Goal: Transaction & Acquisition: Subscribe to service/newsletter

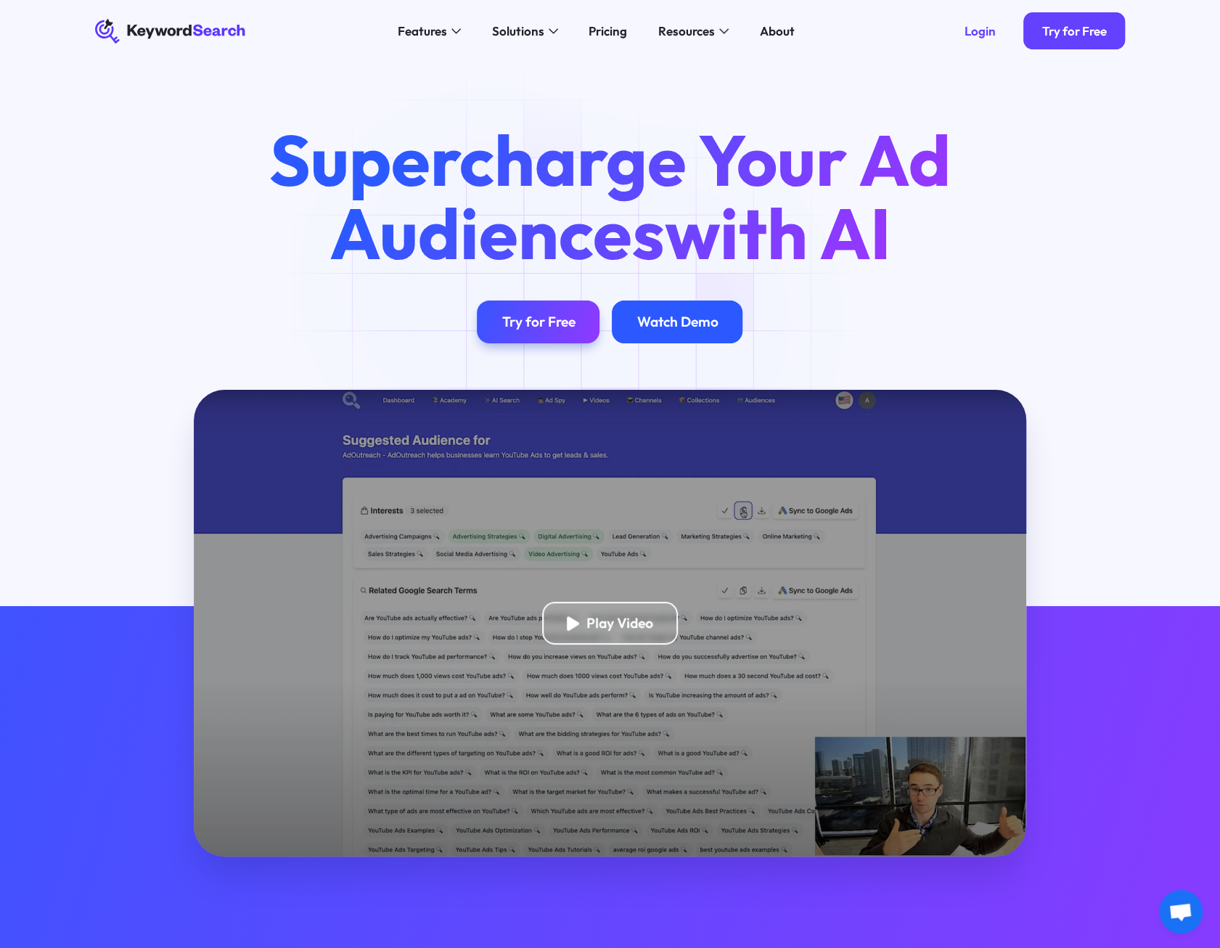
click at [653, 321] on div "Watch Demo" at bounding box center [676, 321] width 81 height 17
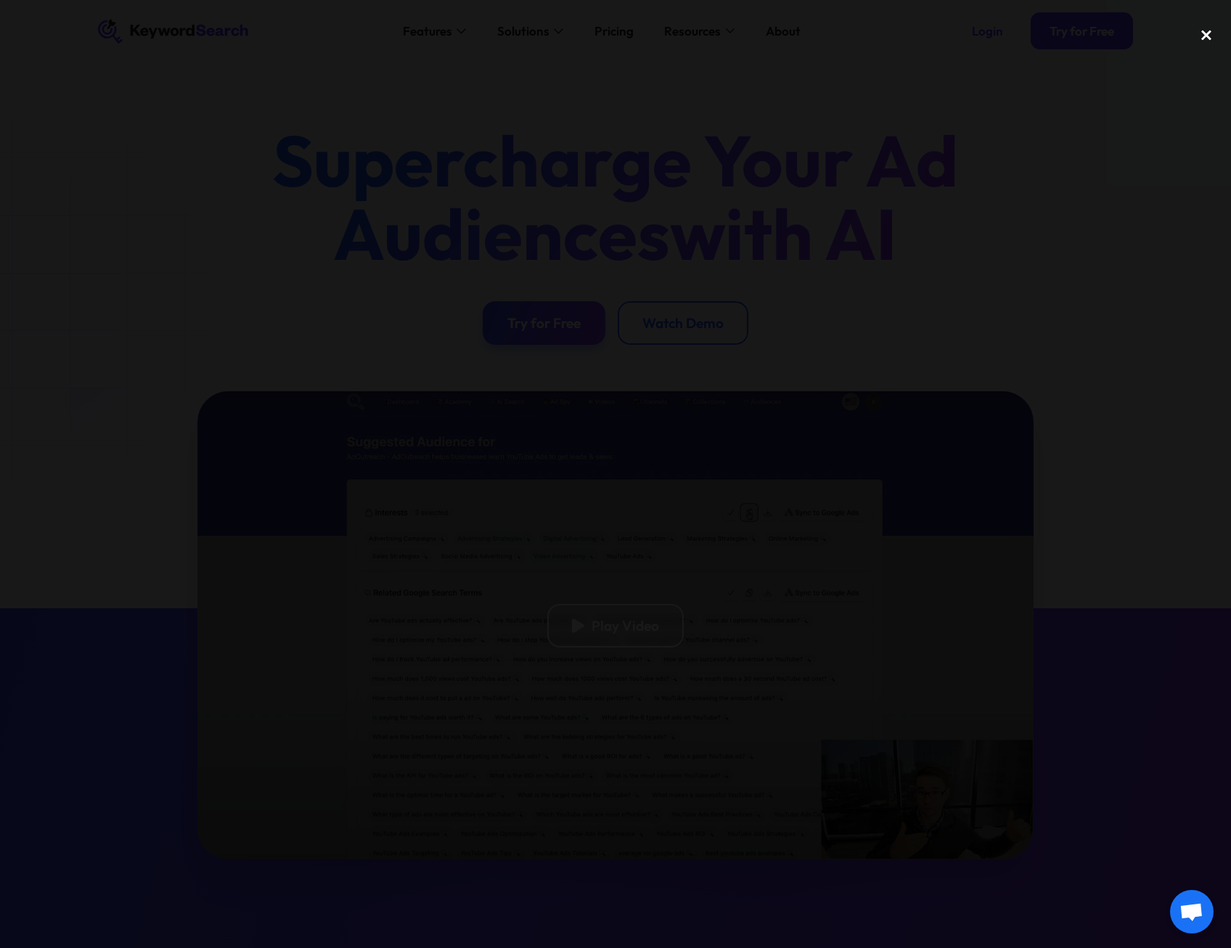
drag, startPoint x: 1203, startPoint y: 37, endPoint x: 1210, endPoint y: 40, distance: 7.8
click at [1203, 38] on div "close lightbox" at bounding box center [1205, 35] width 49 height 32
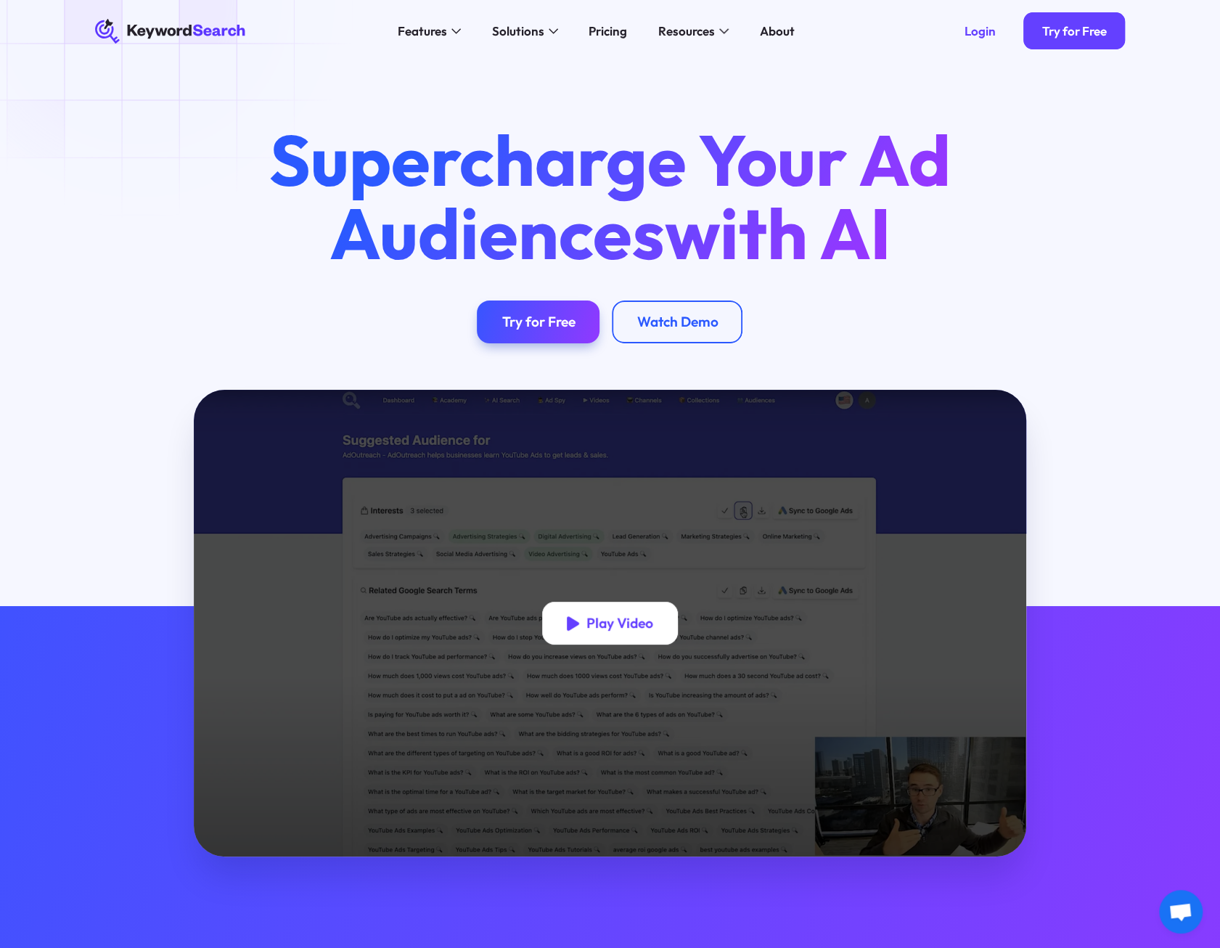
click at [634, 623] on div "Play Video" at bounding box center [619, 623] width 67 height 17
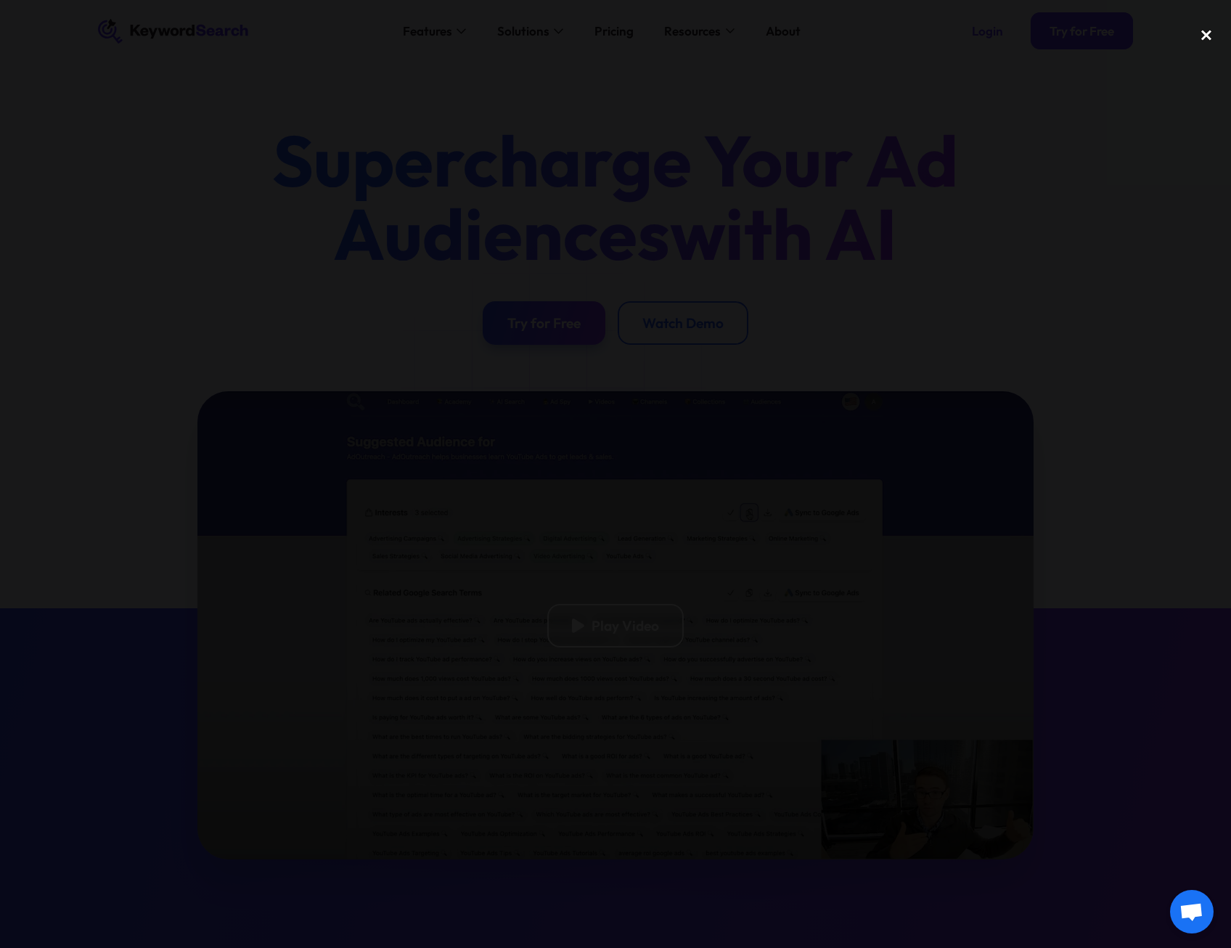
click at [1207, 35] on div "close lightbox" at bounding box center [1205, 35] width 49 height 32
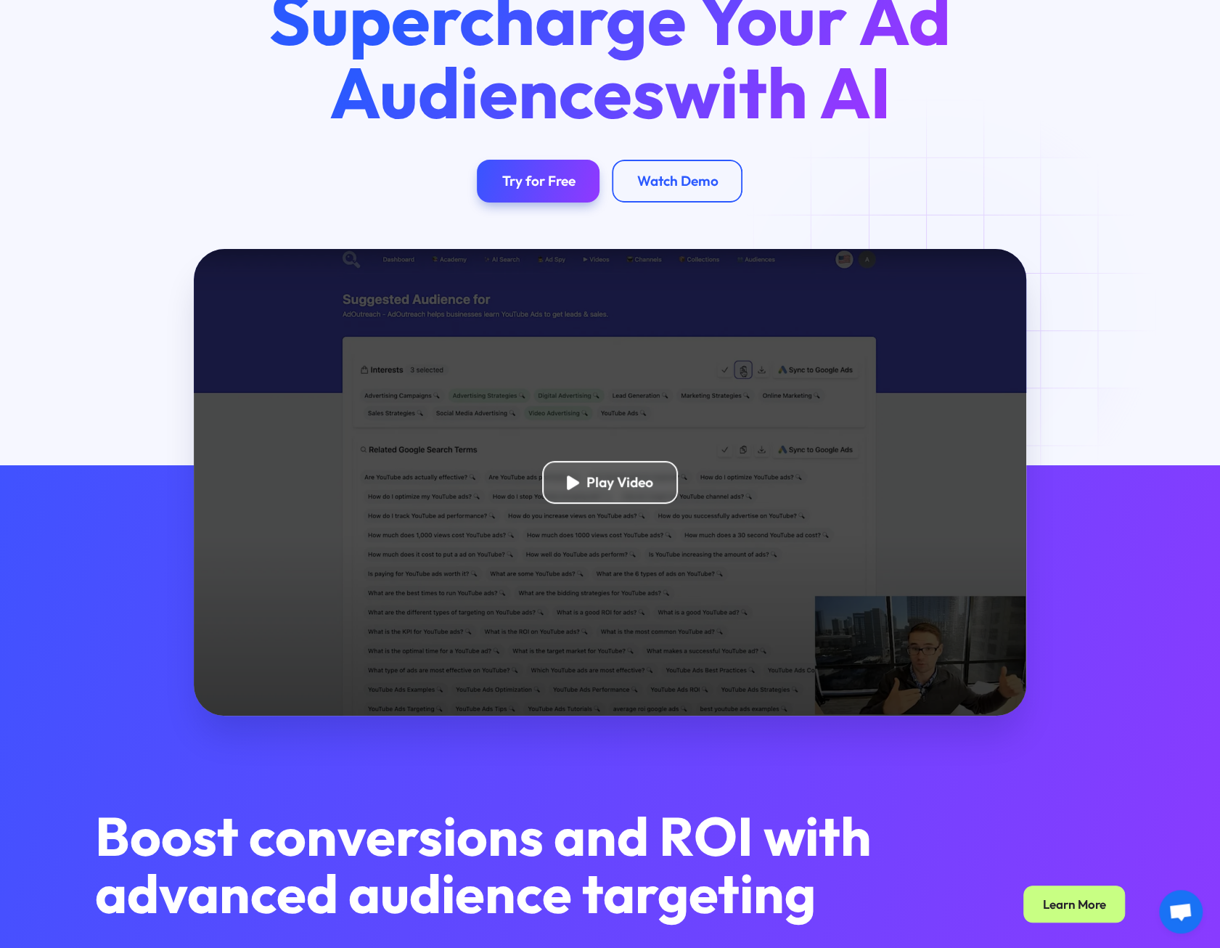
scroll to position [145, 0]
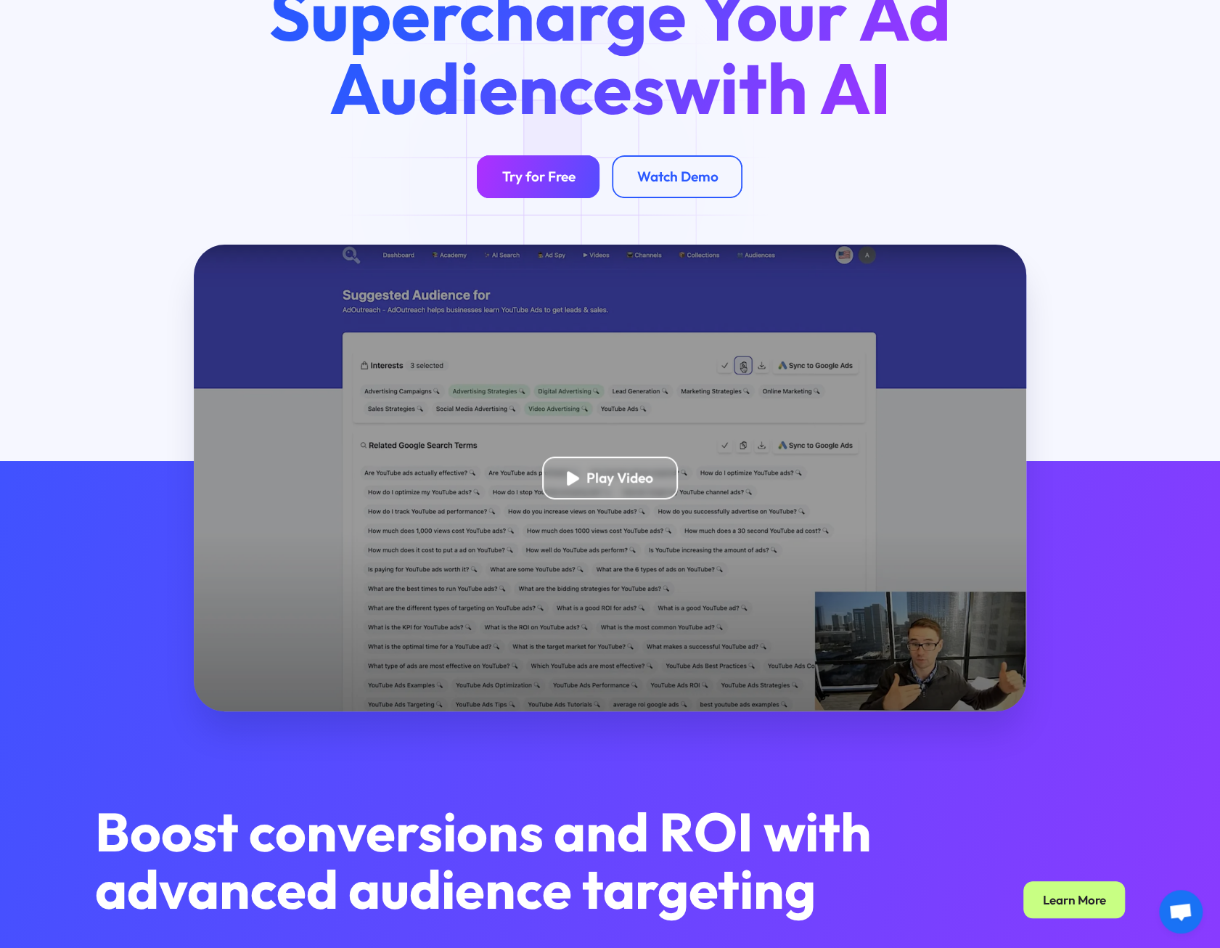
click at [557, 183] on div "Try for Free" at bounding box center [537, 176] width 73 height 17
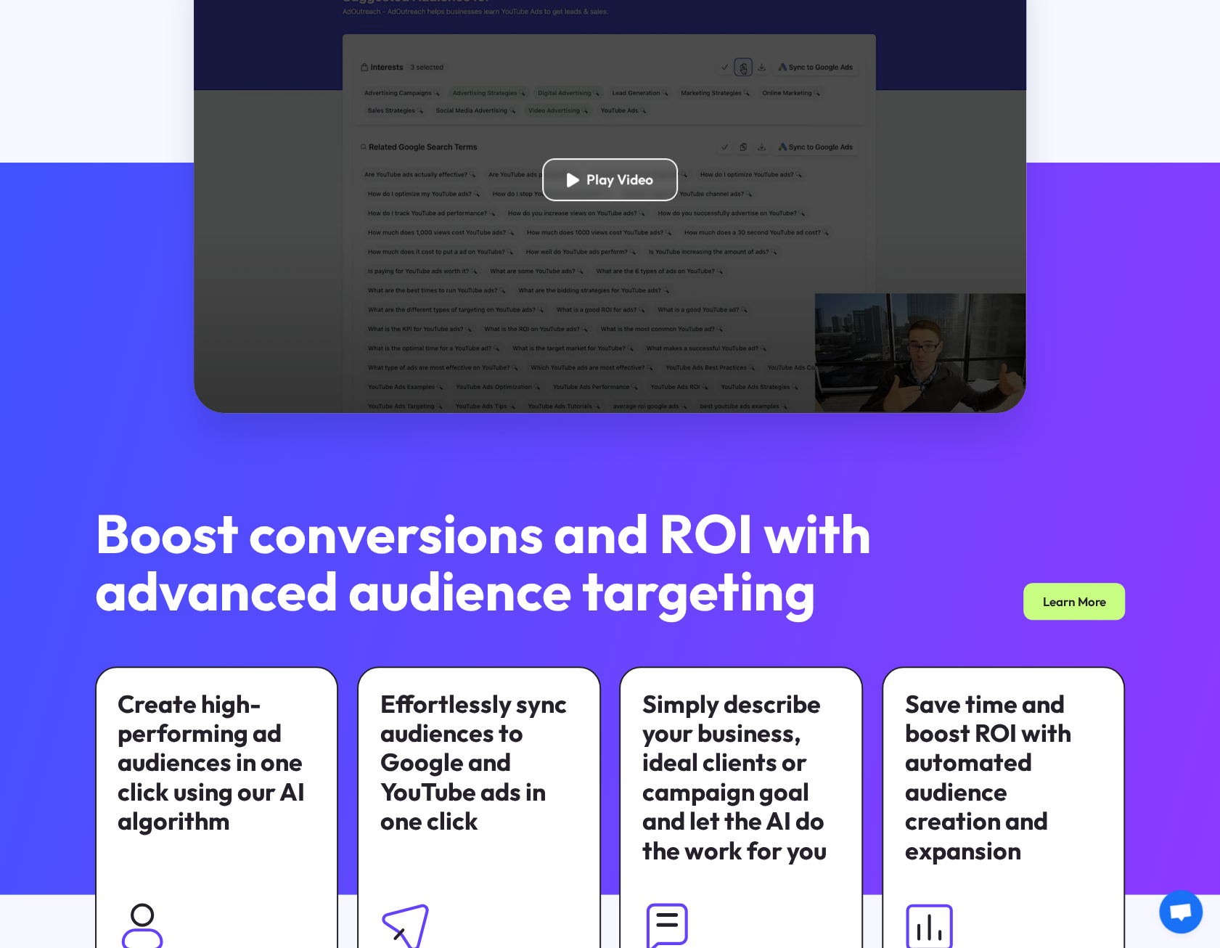
scroll to position [661, 0]
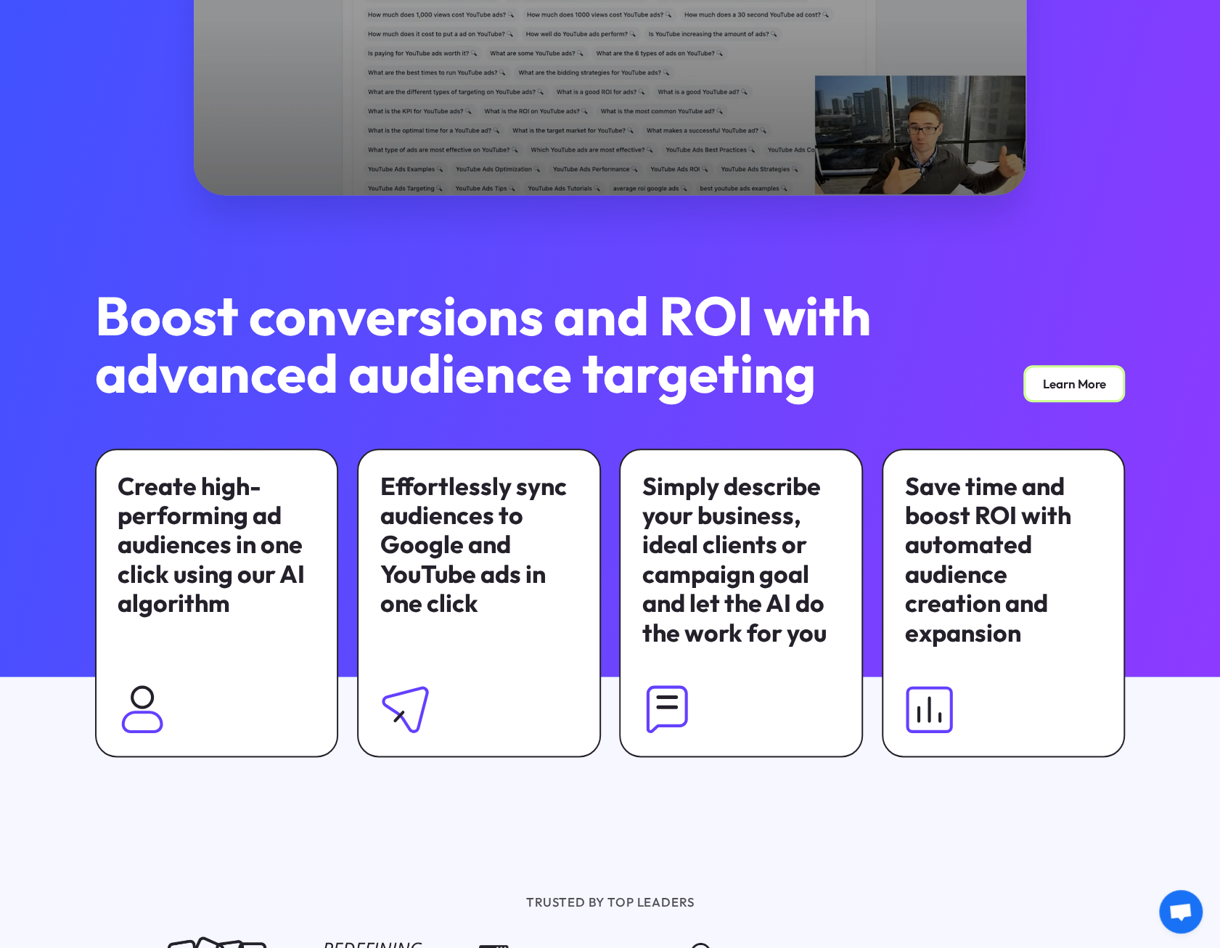
click at [1097, 385] on link "Learn More" at bounding box center [1074, 383] width 102 height 37
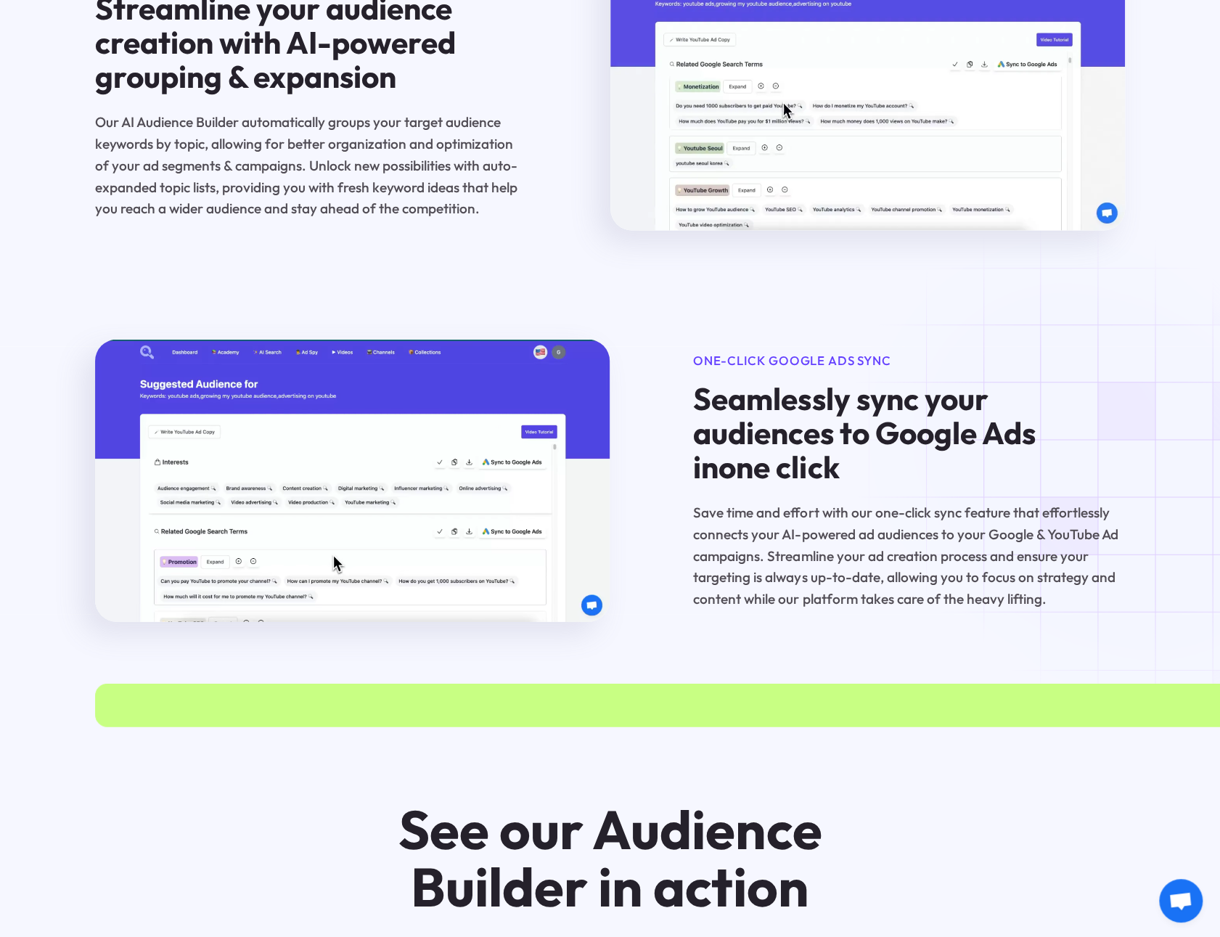
scroll to position [2104, 0]
